Goal: Transaction & Acquisition: Purchase product/service

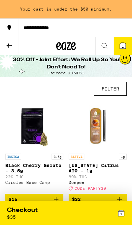
click at [12, 45] on icon at bounding box center [9, 45] width 5 height 5
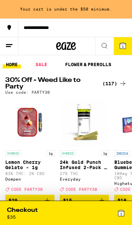
click at [118, 83] on div "(117)" at bounding box center [115, 84] width 24 height 8
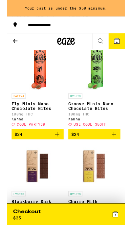
scroll to position [3315, 0]
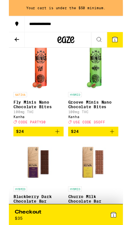
click at [51, 47] on span "$24" at bounding box center [35, 43] width 52 height 8
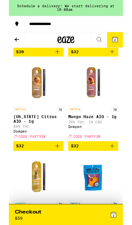
scroll to position [4492, 0]
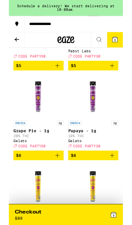
scroll to position [457, 0]
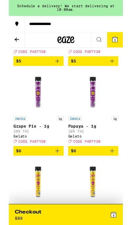
click at [118, 179] on icon "Add to bag" at bounding box center [120, 175] width 8 height 8
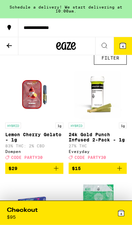
scroll to position [0, 0]
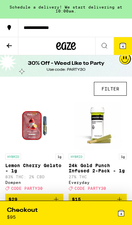
click at [119, 219] on div "4" at bounding box center [122, 214] width 8 height 14
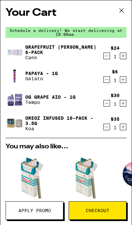
click at [106, 128] on icon "Decrement" at bounding box center [107, 127] width 6 height 8
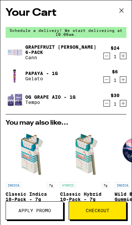
click at [34, 210] on span "Apply Promo" at bounding box center [34, 211] width 33 height 5
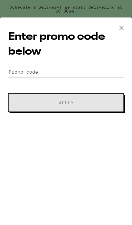
click at [30, 70] on input "Promo Code" at bounding box center [66, 72] width 116 height 10
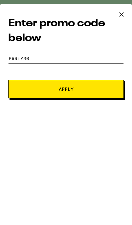
type input "Party30"
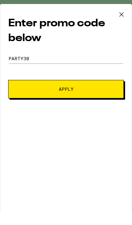
click at [26, 94] on button "Apply" at bounding box center [66, 103] width 116 height 18
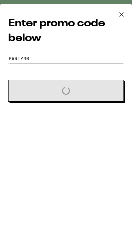
scroll to position [14, 0]
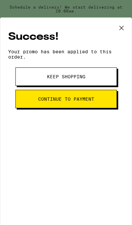
click at [121, 34] on button at bounding box center [122, 28] width 20 height 21
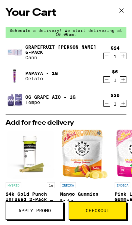
click at [88, 225] on div "Apply Promo Checkout" at bounding box center [66, 214] width 132 height 24
click at [92, 225] on div "Apply Promo Checkout" at bounding box center [66, 214] width 132 height 24
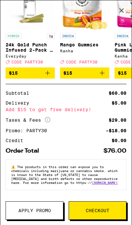
scroll to position [163, 0]
click at [90, 225] on div "Apply Promo Checkout" at bounding box center [66, 214] width 132 height 24
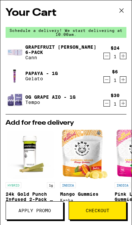
scroll to position [0, 0]
click at [123, 26] on div "Your Cart Schedule a delivery! We start delivering at 10:00am. Grapefruit Rosem…" at bounding box center [66, 102] width 132 height 205
click at [125, 29] on div "Schedule a delivery! We start delivering at 10:00am." at bounding box center [66, 32] width 121 height 11
click at [40, 219] on button "Apply Promo" at bounding box center [35, 211] width 58 height 18
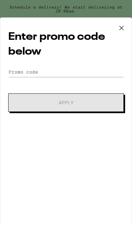
click at [117, 38] on button at bounding box center [122, 28] width 20 height 21
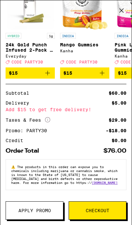
scroll to position [163, 0]
click at [88, 219] on button "Checkout" at bounding box center [98, 211] width 58 height 18
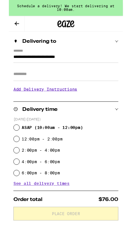
scroll to position [54, 0]
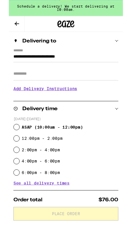
click at [45, 173] on label "2:00pm - 4:00pm" at bounding box center [37, 173] width 44 height 5
click at [12, 173] on input "2:00pm - 4:00pm" at bounding box center [9, 173] width 7 height 7
radio input "true"
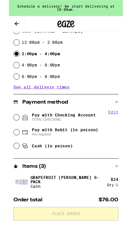
scroll to position [168, 0]
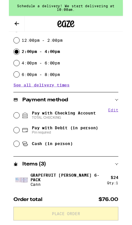
click at [9, 154] on input "Pay with Debit (in person) Pin required" at bounding box center [9, 151] width 7 height 7
radio input "true"
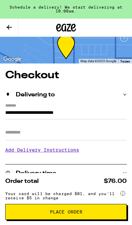
scroll to position [0, 0]
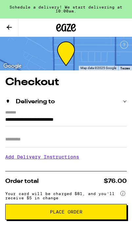
click at [100, 216] on button "Place Order" at bounding box center [66, 212] width 122 height 16
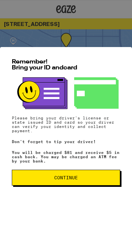
click at [84, 178] on span "Continue" at bounding box center [66, 178] width 98 height 5
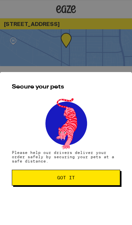
click at [89, 178] on span "Got it" at bounding box center [66, 178] width 98 height 5
